Goal: Ask a question

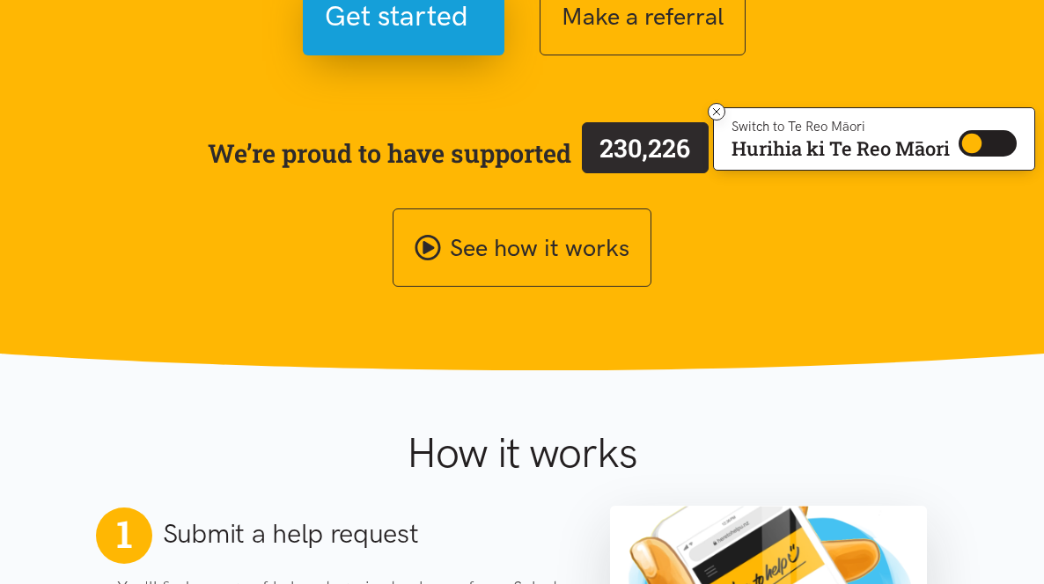
scroll to position [97, 0]
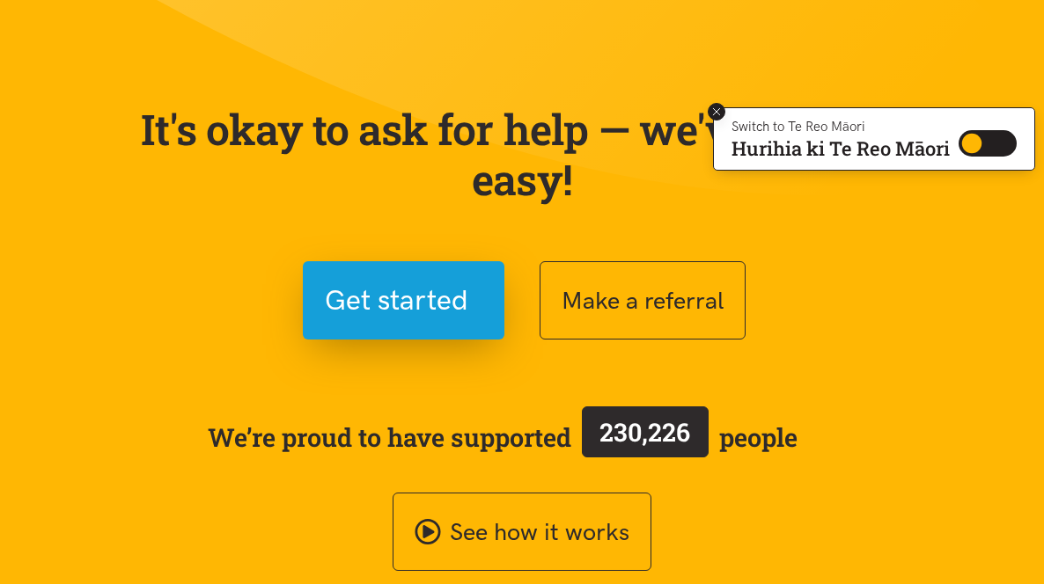
click at [713, 114] on icon at bounding box center [716, 111] width 7 height 7
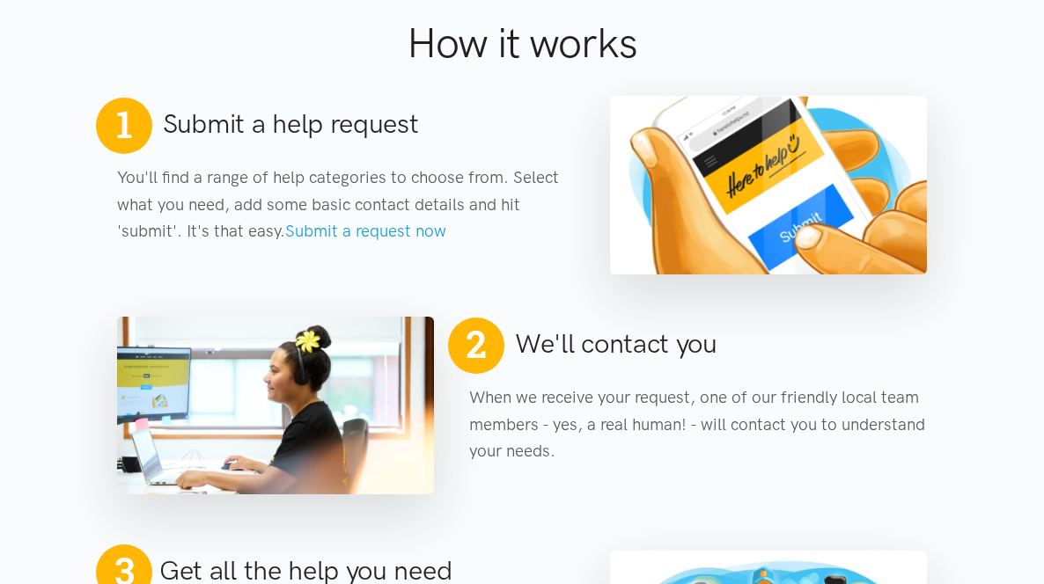
scroll to position [817, 0]
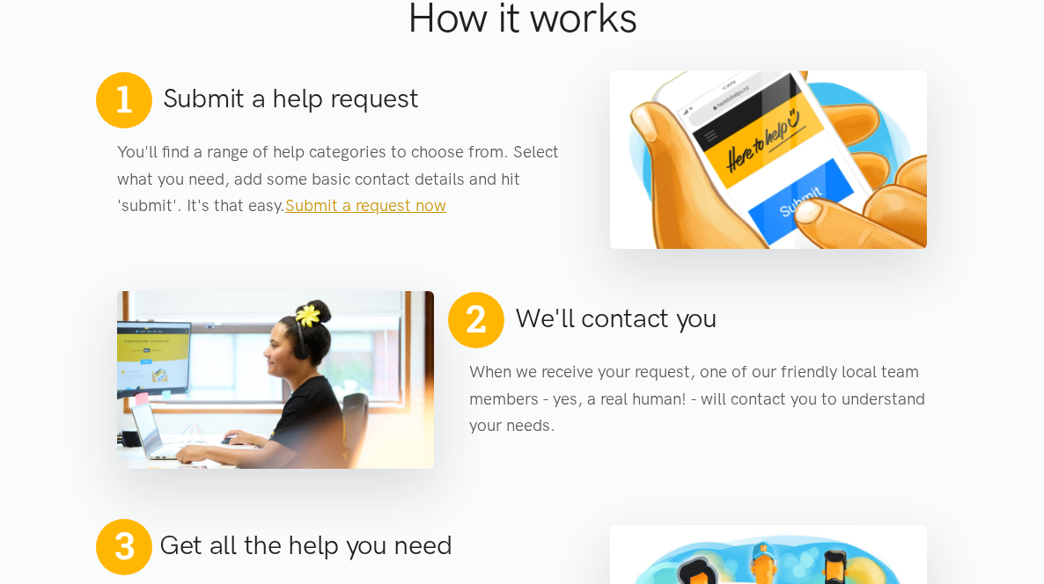
click at [285, 195] on link "Submit a request now" at bounding box center [365, 205] width 161 height 20
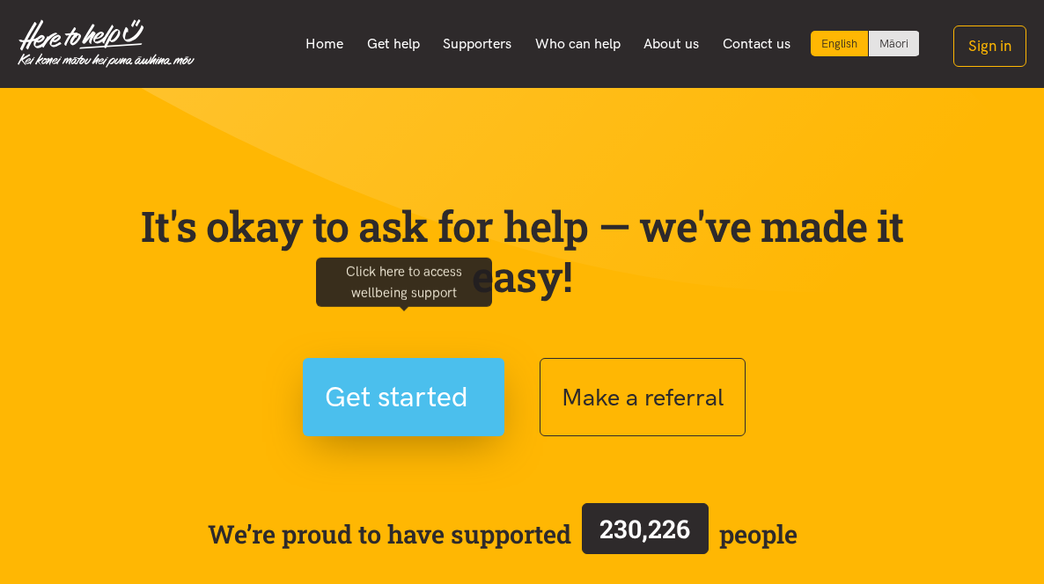
click at [359, 375] on span "Get started" at bounding box center [396, 397] width 143 height 45
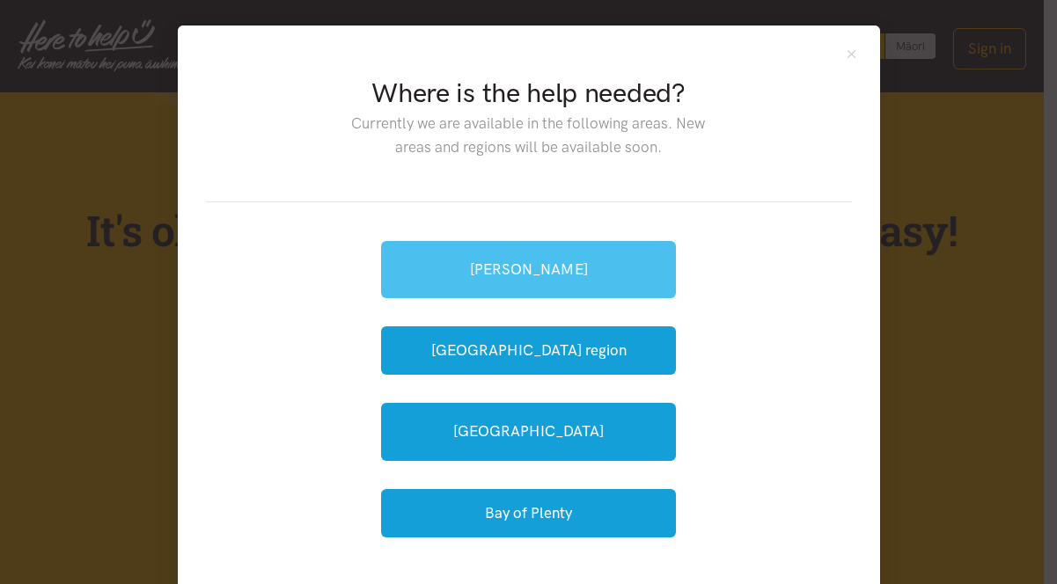
click at [467, 295] on link "[PERSON_NAME]" at bounding box center [528, 269] width 295 height 57
